Goal: Task Accomplishment & Management: Use online tool/utility

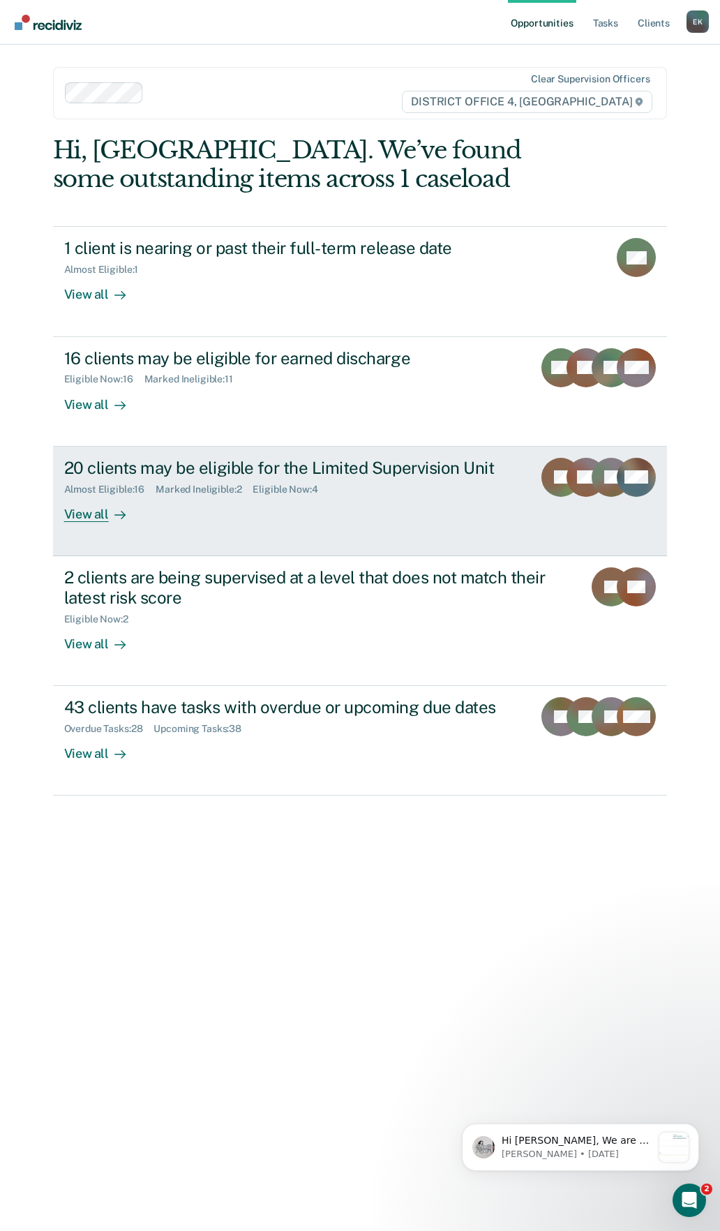
click at [522, 448] on link "20 clients may be eligible for the Limited Supervision Unit Almost Eligible : 1…" at bounding box center [360, 501] width 615 height 110
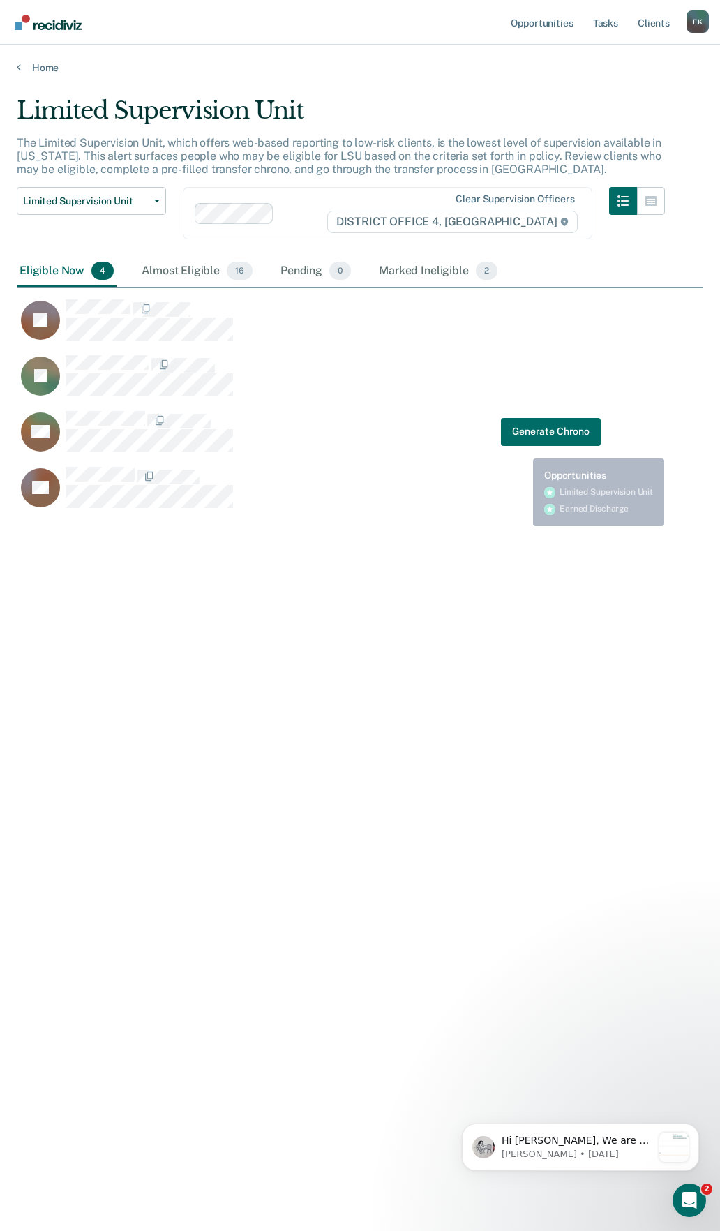
scroll to position [1019, 676]
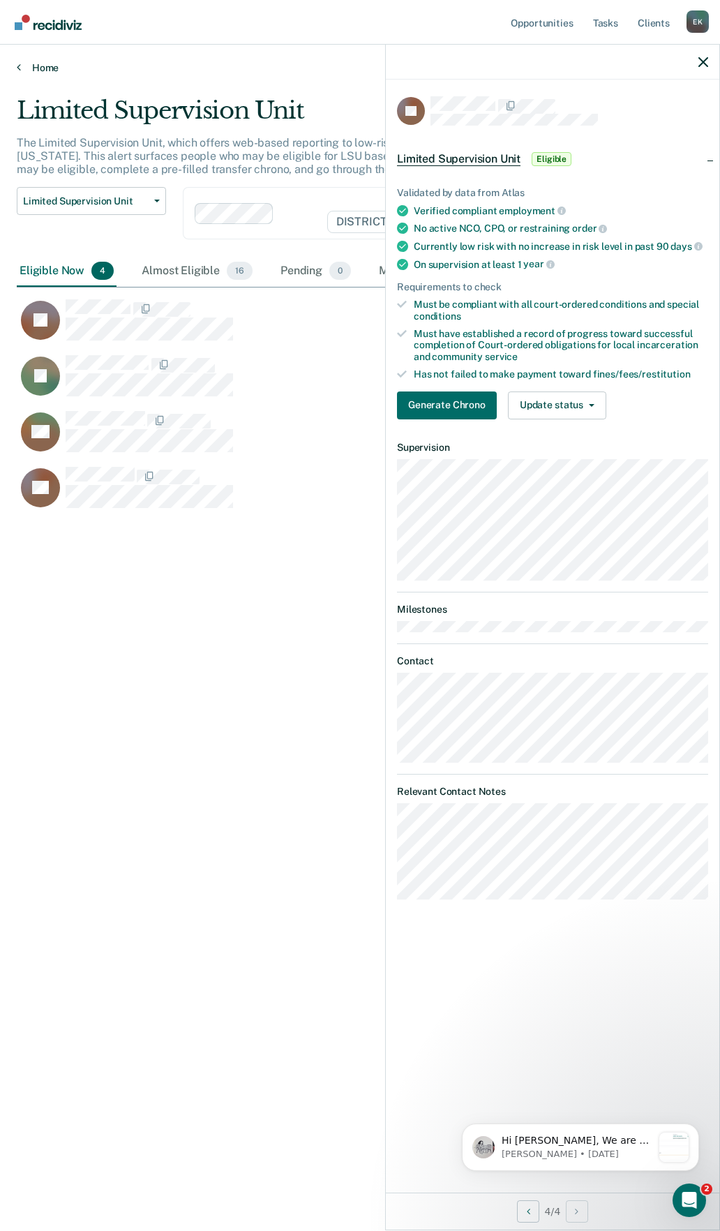
click at [29, 70] on link "Home" at bounding box center [360, 67] width 686 height 13
